Goal: Information Seeking & Learning: Learn about a topic

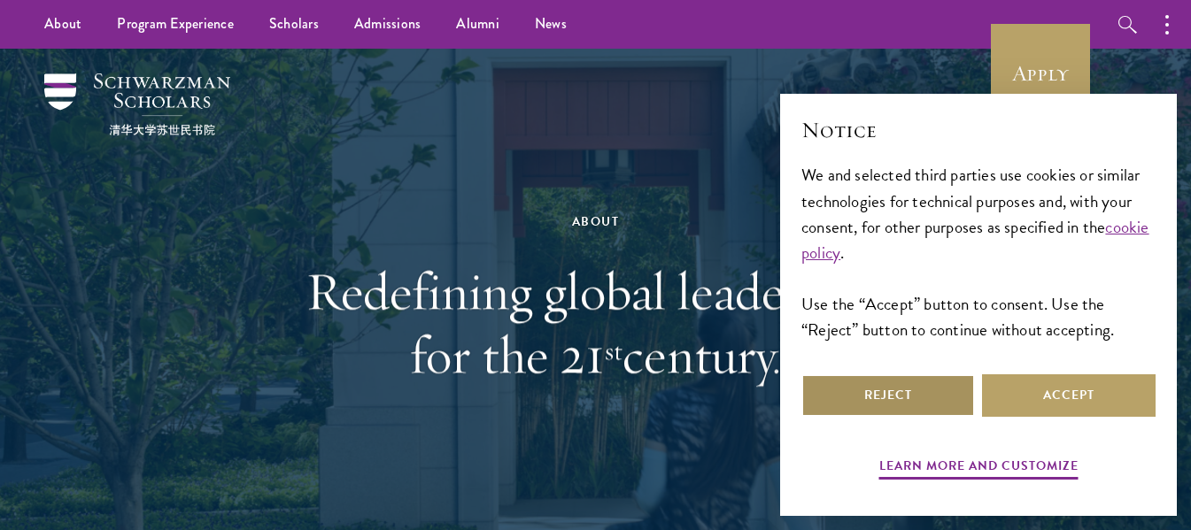
click at [943, 397] on button "Reject" at bounding box center [888, 395] width 174 height 42
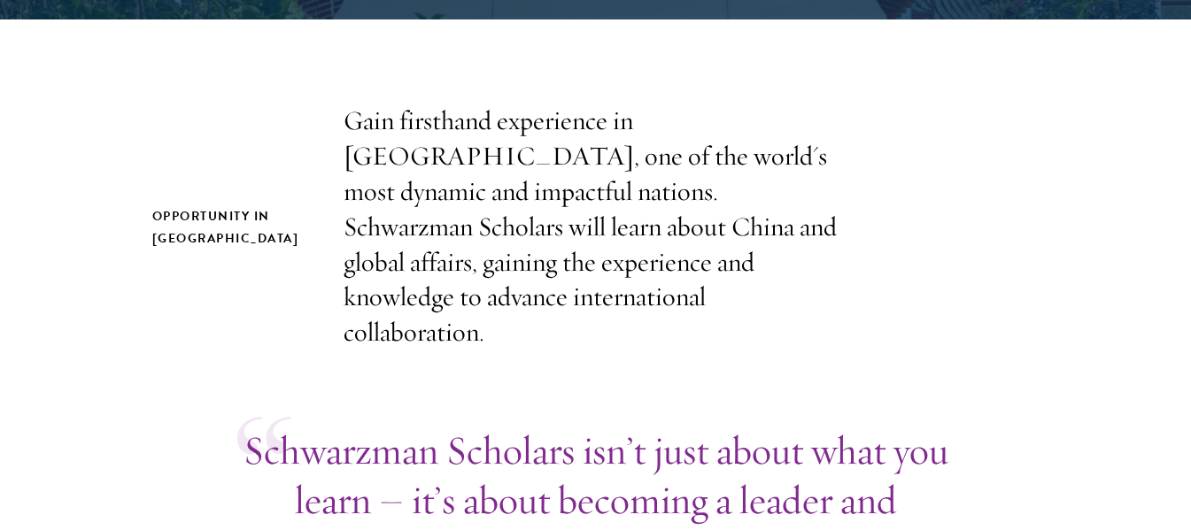
scroll to position [531, 0]
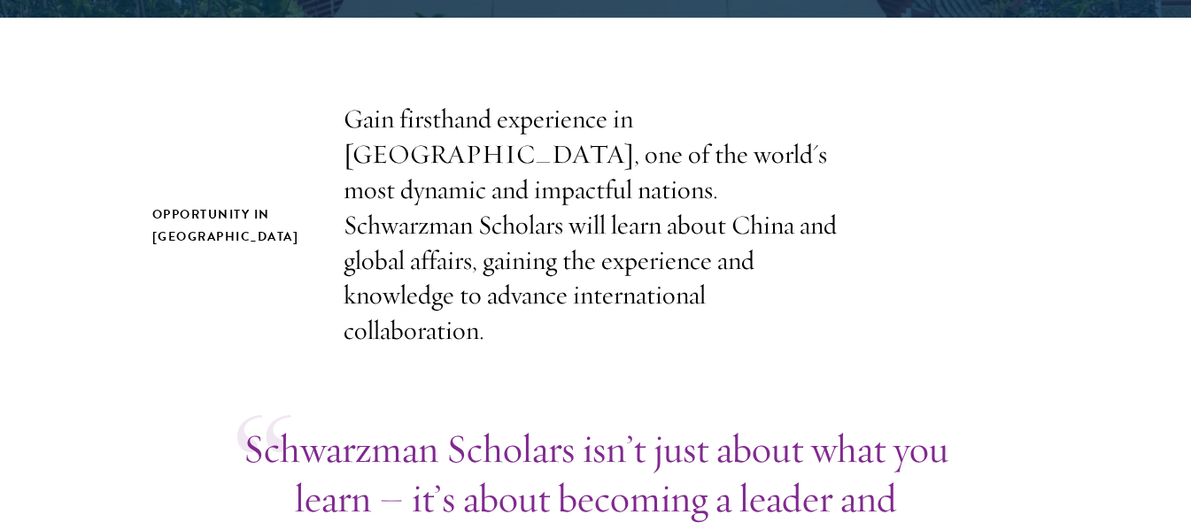
click at [400, 189] on p "Gain firsthand experience in [GEOGRAPHIC_DATA], one of the world's most dynamic…" at bounding box center [596, 225] width 505 height 247
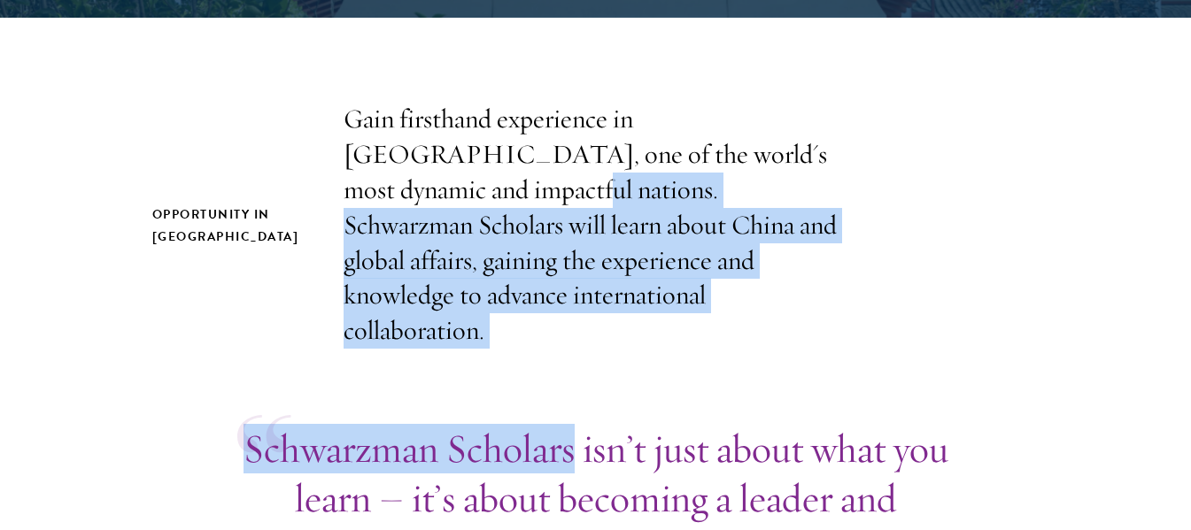
drag, startPoint x: 400, startPoint y: 189, endPoint x: 506, endPoint y: 320, distance: 168.7
click at [509, 305] on p "Gain firsthand experience in [GEOGRAPHIC_DATA], one of the world's most dynamic…" at bounding box center [596, 225] width 505 height 247
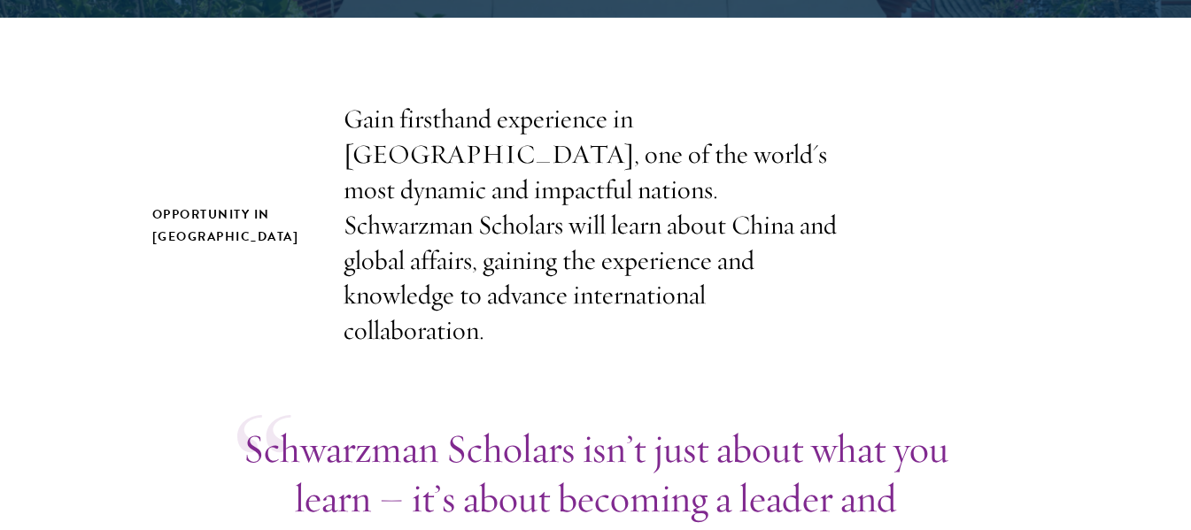
click at [386, 180] on p "Gain firsthand experience in [GEOGRAPHIC_DATA], one of the world's most dynamic…" at bounding box center [596, 225] width 505 height 247
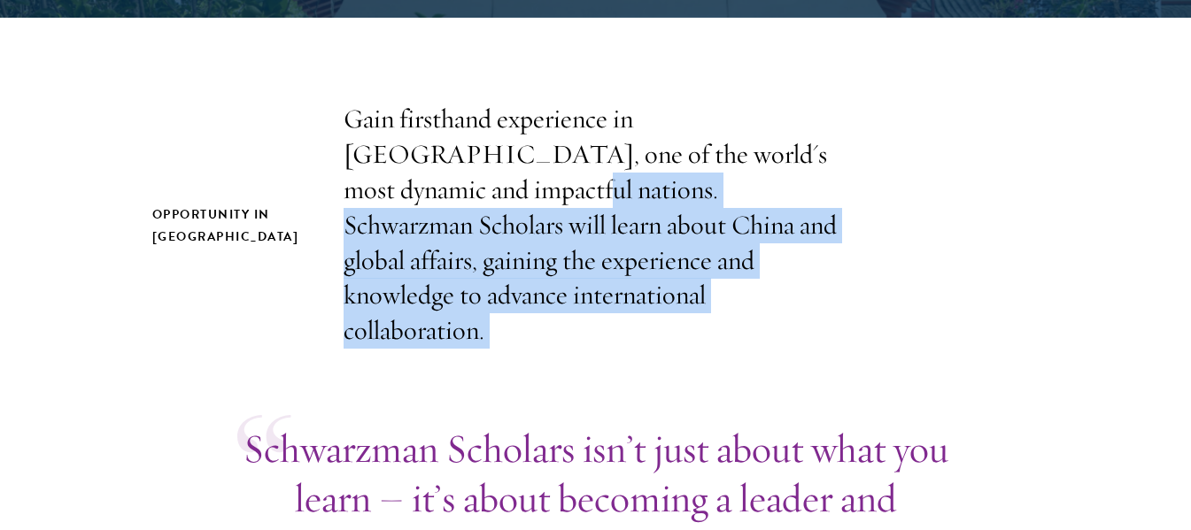
drag, startPoint x: 386, startPoint y: 180, endPoint x: 498, endPoint y: 293, distance: 159.0
click at [498, 293] on p "Gain firsthand experience in [GEOGRAPHIC_DATA], one of the world's most dynamic…" at bounding box center [596, 225] width 505 height 247
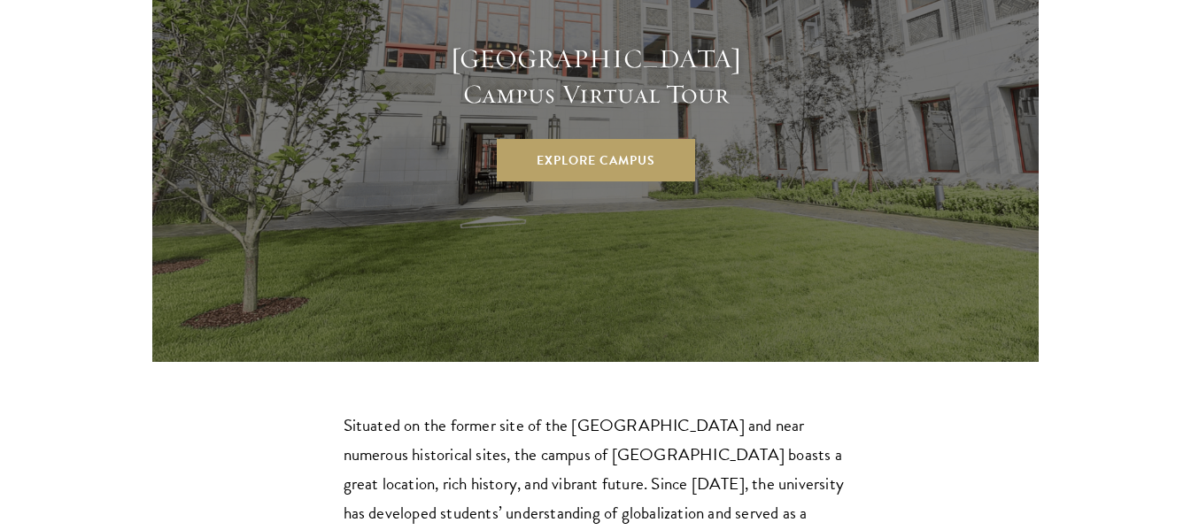
scroll to position [4958, 0]
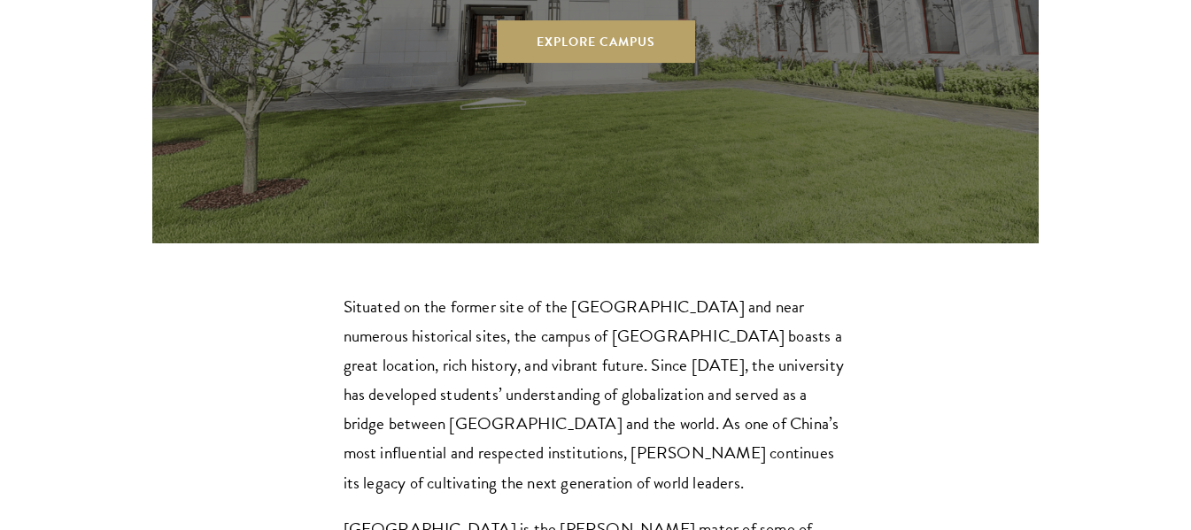
click at [701, 292] on p "Situated on the former site of the [GEOGRAPHIC_DATA] and near numerous historic…" at bounding box center [596, 394] width 505 height 205
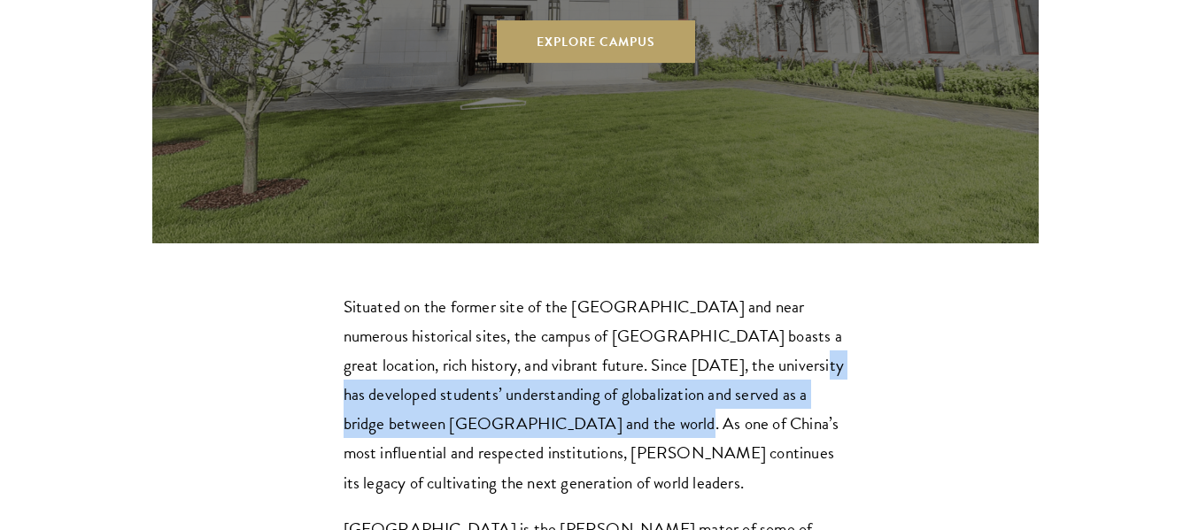
drag, startPoint x: 701, startPoint y: 204, endPoint x: 528, endPoint y: 252, distance: 180.2
click at [528, 292] on p "Situated on the former site of the [GEOGRAPHIC_DATA] and near numerous historic…" at bounding box center [596, 394] width 505 height 205
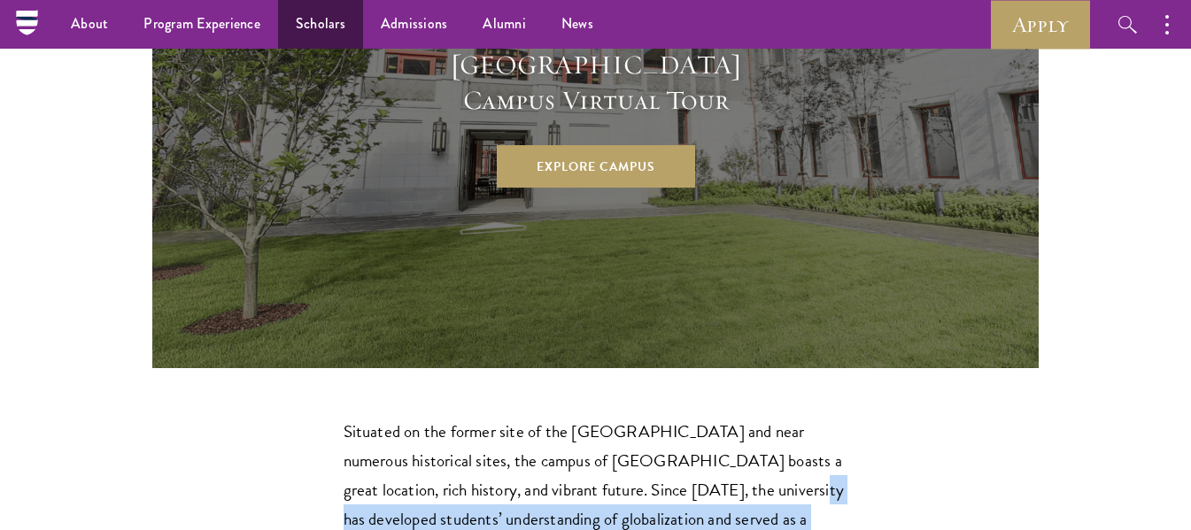
scroll to position [4862, 0]
